Goal: Information Seeking & Learning: Learn about a topic

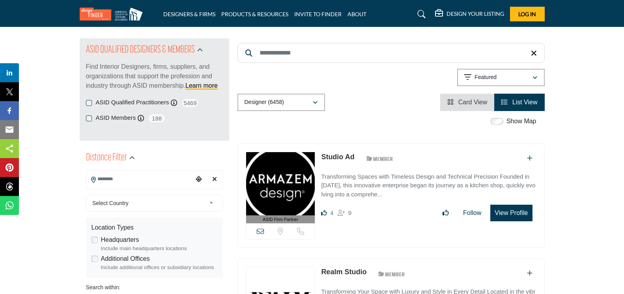
scroll to position [118, 0]
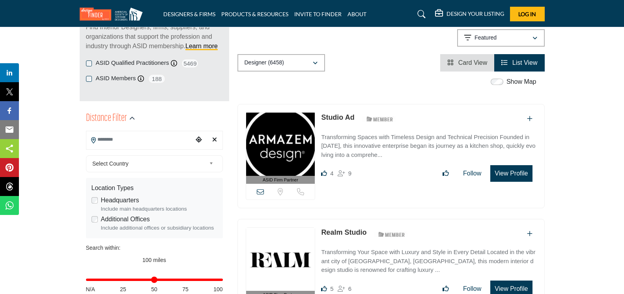
click at [118, 141] on input "Search Location" at bounding box center [139, 139] width 107 height 15
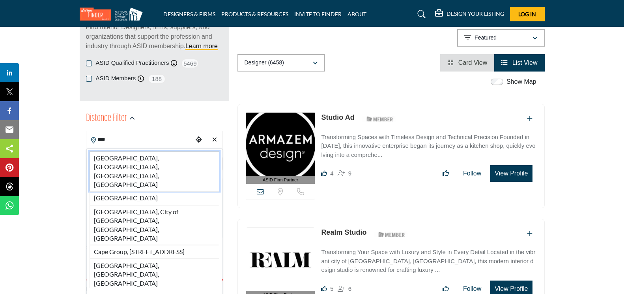
click at [123, 155] on li "Cape Cod, Town of Yarmouth, MA, USA" at bounding box center [155, 171] width 130 height 40
type input "**********"
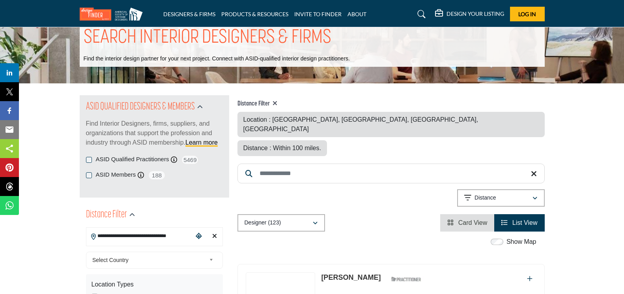
scroll to position [39, 0]
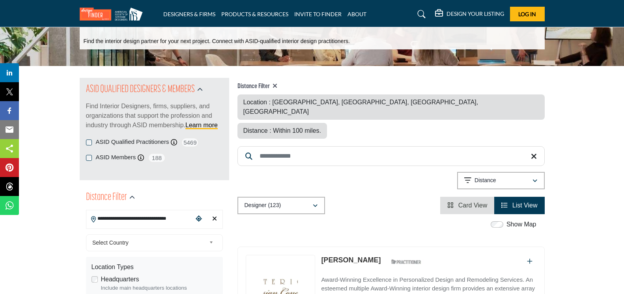
click at [508, 202] on icon "View List" at bounding box center [505, 205] width 6 height 6
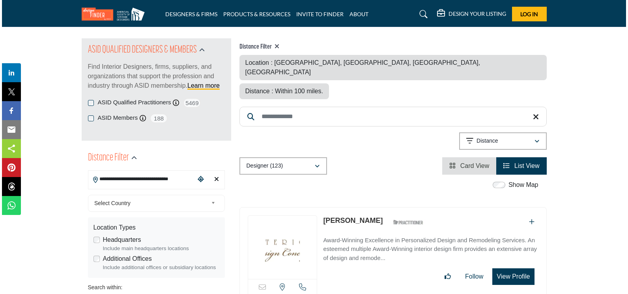
scroll to position [118, 0]
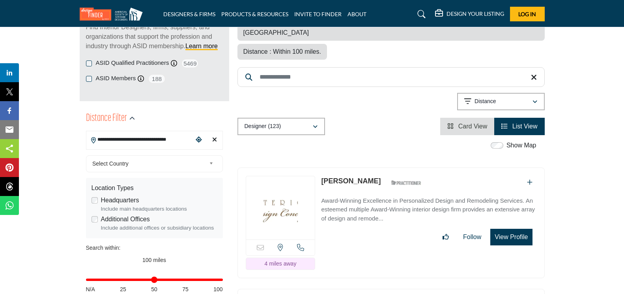
click at [516, 229] on button "View Profile" at bounding box center [512, 237] width 42 height 17
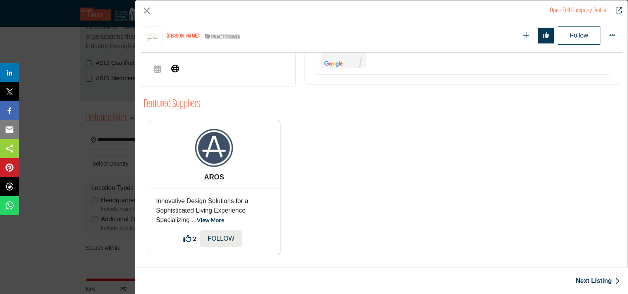
scroll to position [396, 0]
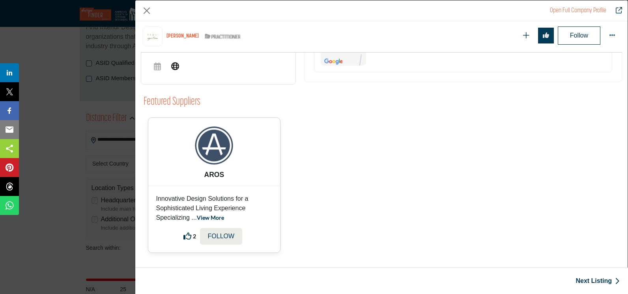
click at [212, 219] on link "View More" at bounding box center [210, 217] width 27 height 7
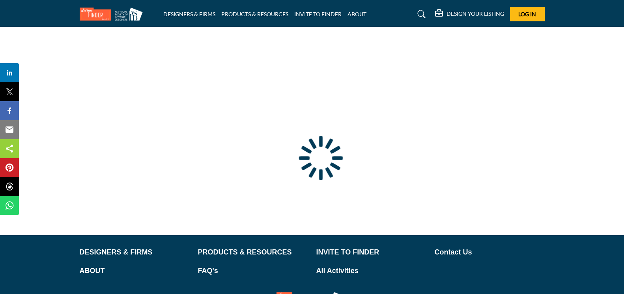
type input "**********"
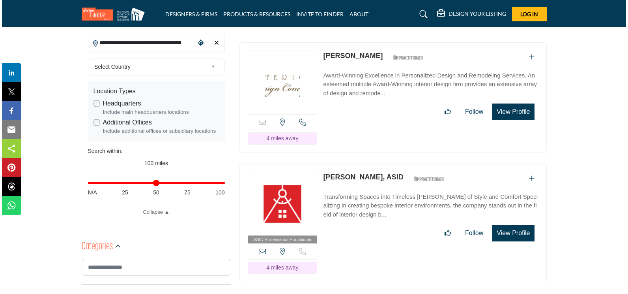
scroll to position [197, 0]
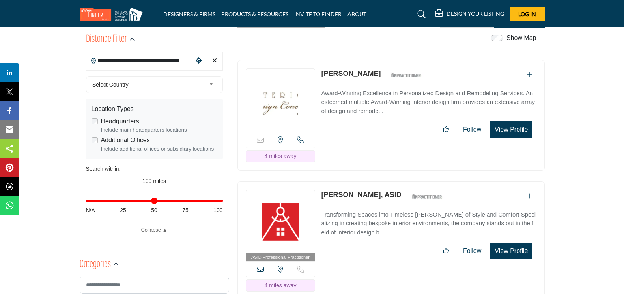
click at [504, 128] on button "View Profile" at bounding box center [512, 129] width 42 height 17
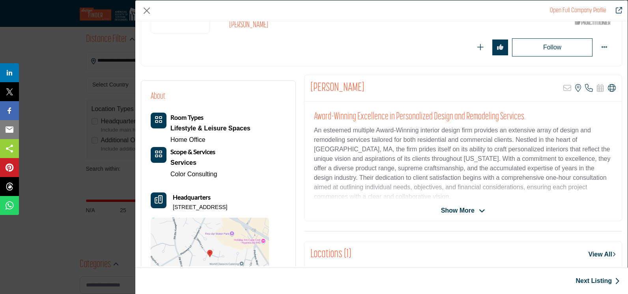
scroll to position [118, 0]
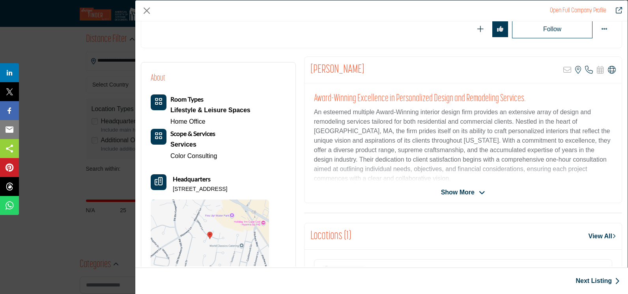
click at [461, 190] on span "Show More" at bounding box center [458, 191] width 34 height 9
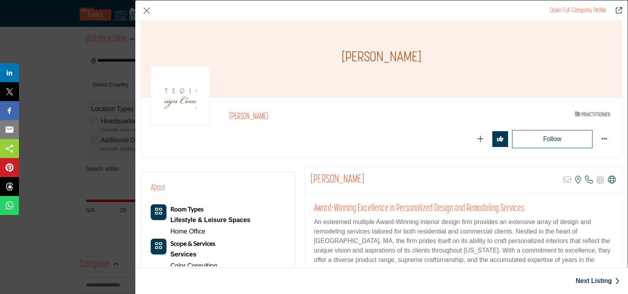
scroll to position [48, 0]
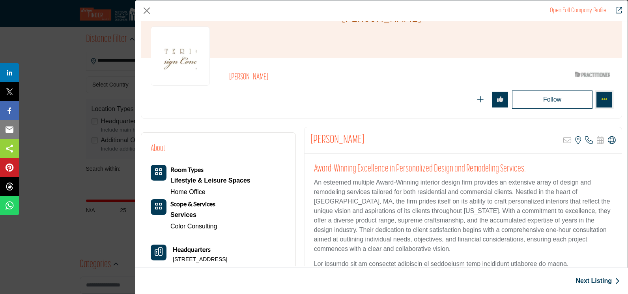
click at [601, 95] on button "More Options" at bounding box center [605, 100] width 16 height 16
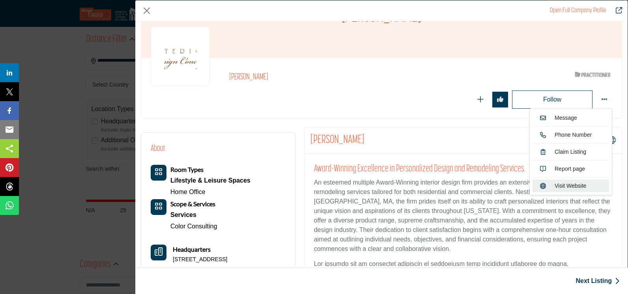
click at [553, 186] on link "Visit Website" at bounding box center [571, 185] width 77 height 13
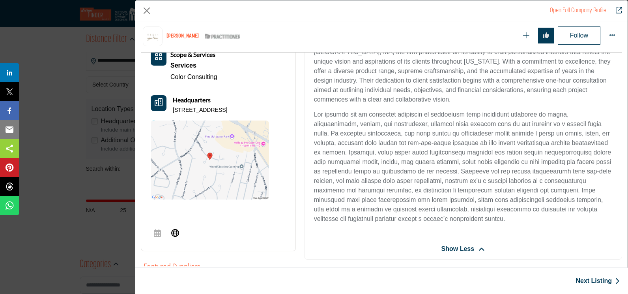
scroll to position [0, 0]
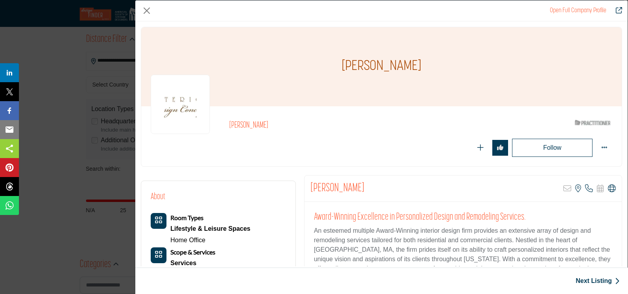
click at [571, 8] on link "Open Full Company Profile" at bounding box center [578, 10] width 56 height 6
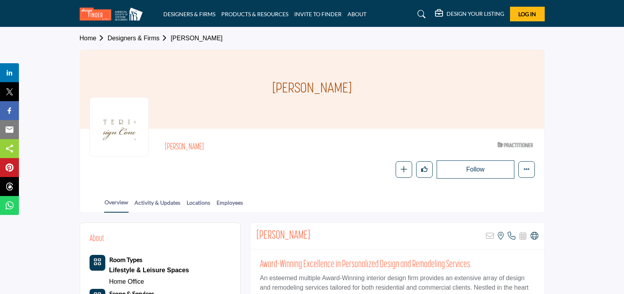
scroll to position [39, 0]
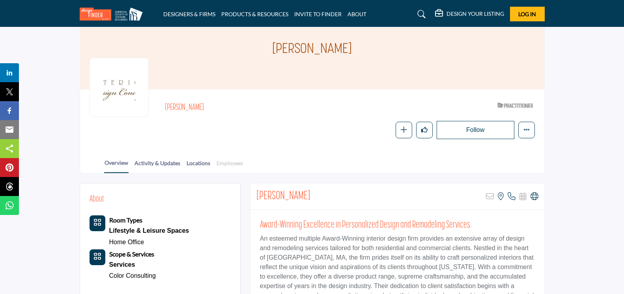
click at [235, 163] on link "Employees" at bounding box center [229, 166] width 27 height 14
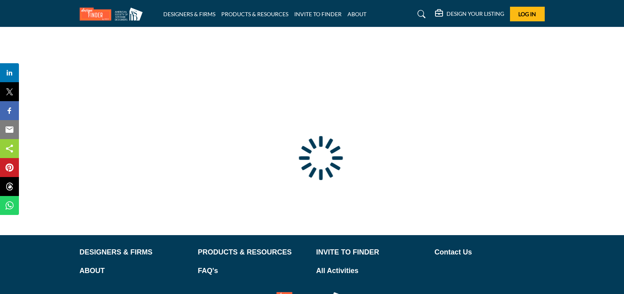
type input "**********"
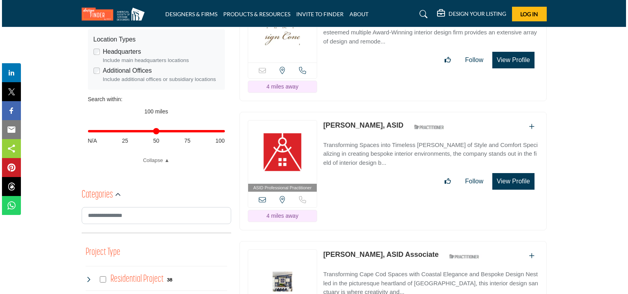
scroll to position [276, 0]
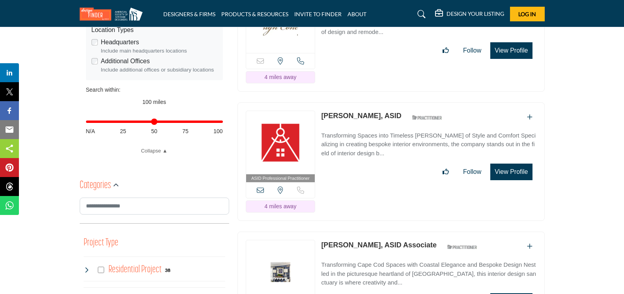
click at [500, 171] on button "View Profile" at bounding box center [512, 171] width 42 height 17
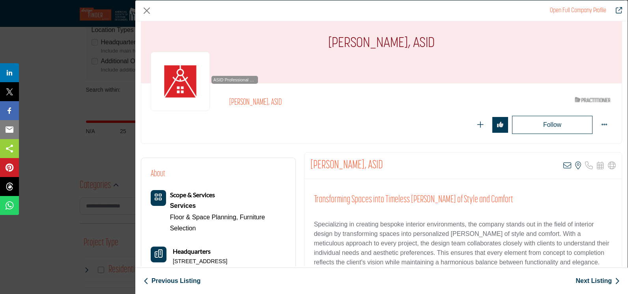
scroll to position [0, 0]
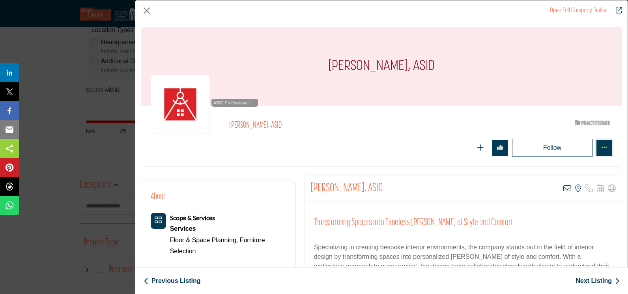
click at [601, 148] on icon "More Options" at bounding box center [604, 147] width 6 height 6
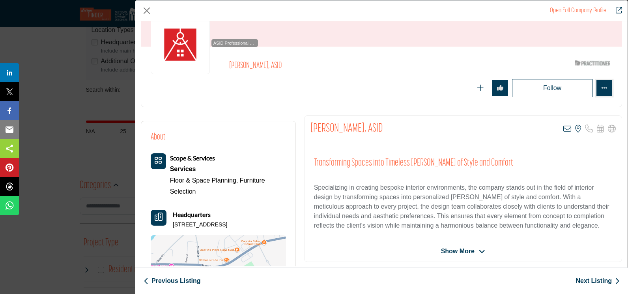
scroll to position [79, 0]
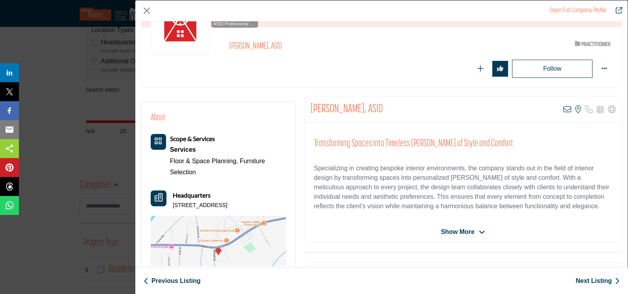
click at [467, 230] on span "Show More" at bounding box center [458, 231] width 34 height 9
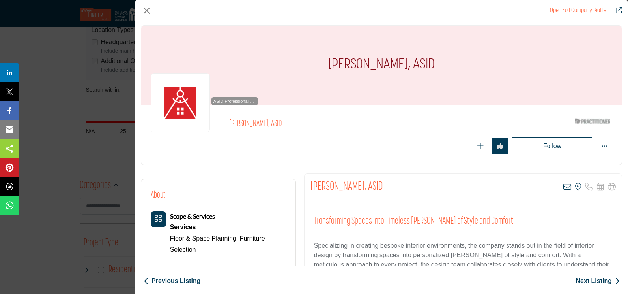
scroll to position [0, 0]
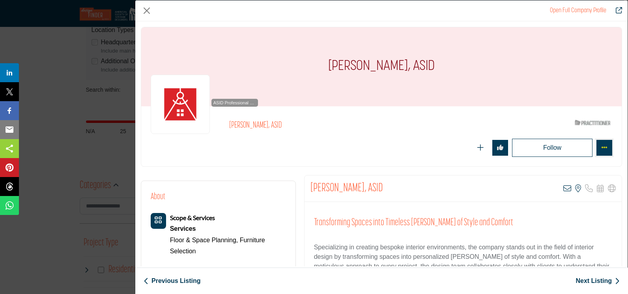
click at [601, 148] on icon "More Options" at bounding box center [604, 147] width 6 height 6
click at [590, 10] on link "Open Full Company Profile" at bounding box center [578, 10] width 56 height 6
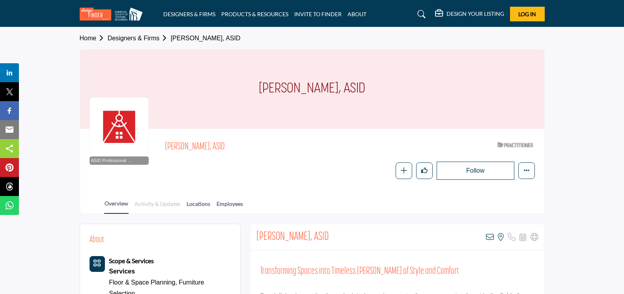
click at [164, 203] on link "Activity & Updates" at bounding box center [157, 206] width 47 height 14
